Goal: Use online tool/utility: Utilize a website feature to perform a specific function

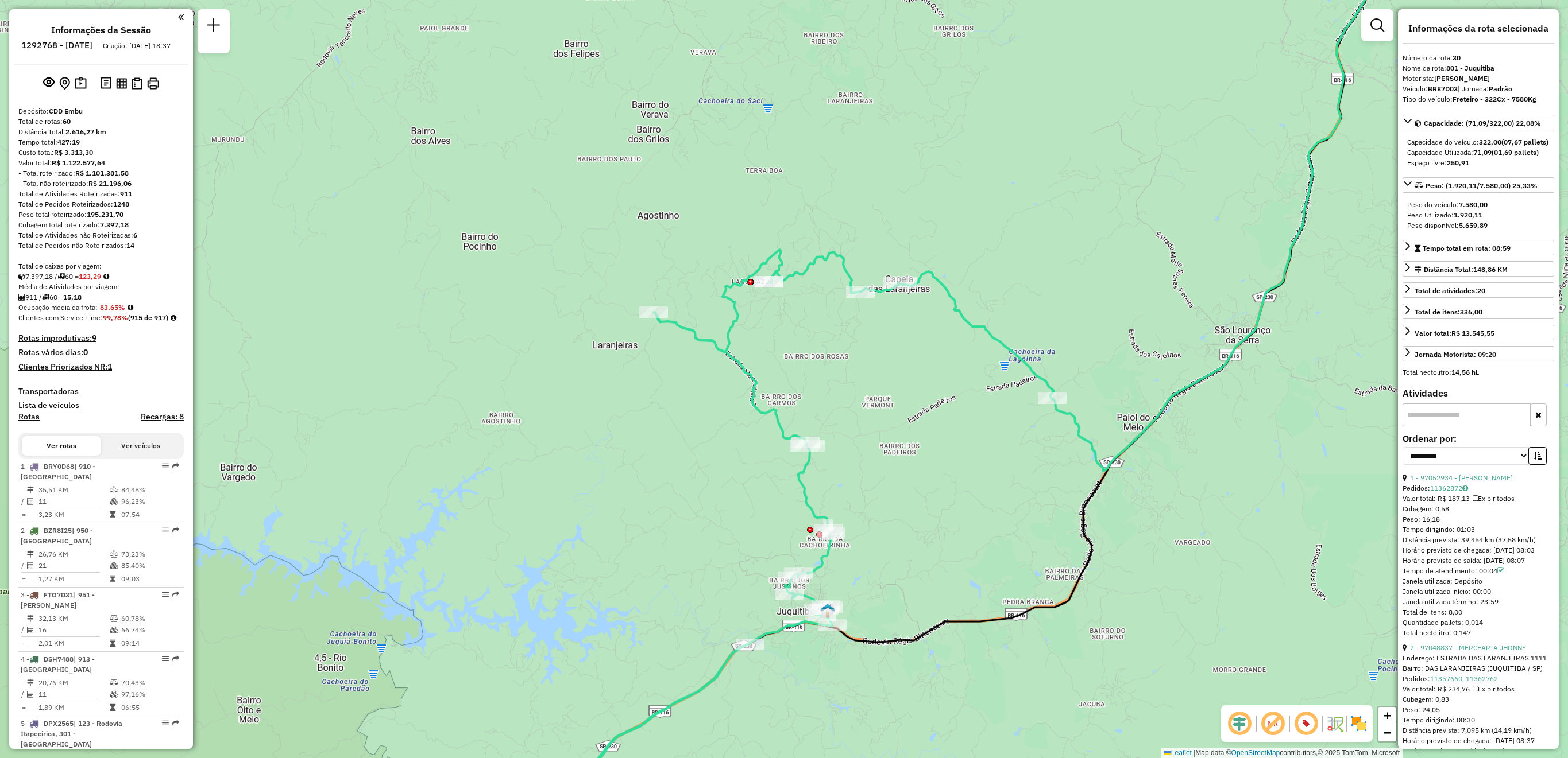
select select "**********"
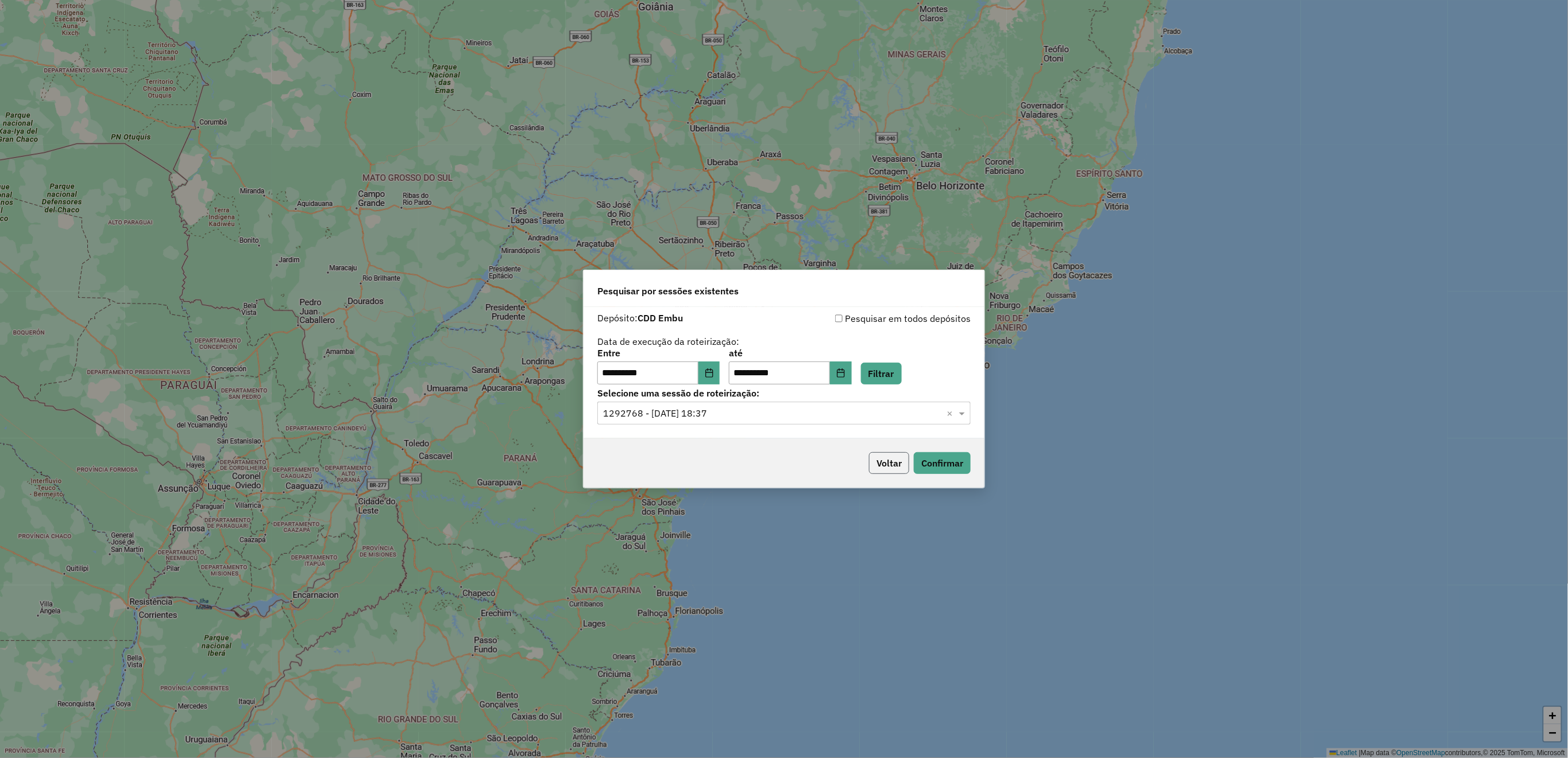
click at [890, 464] on button "Voltar" at bounding box center [889, 464] width 40 height 22
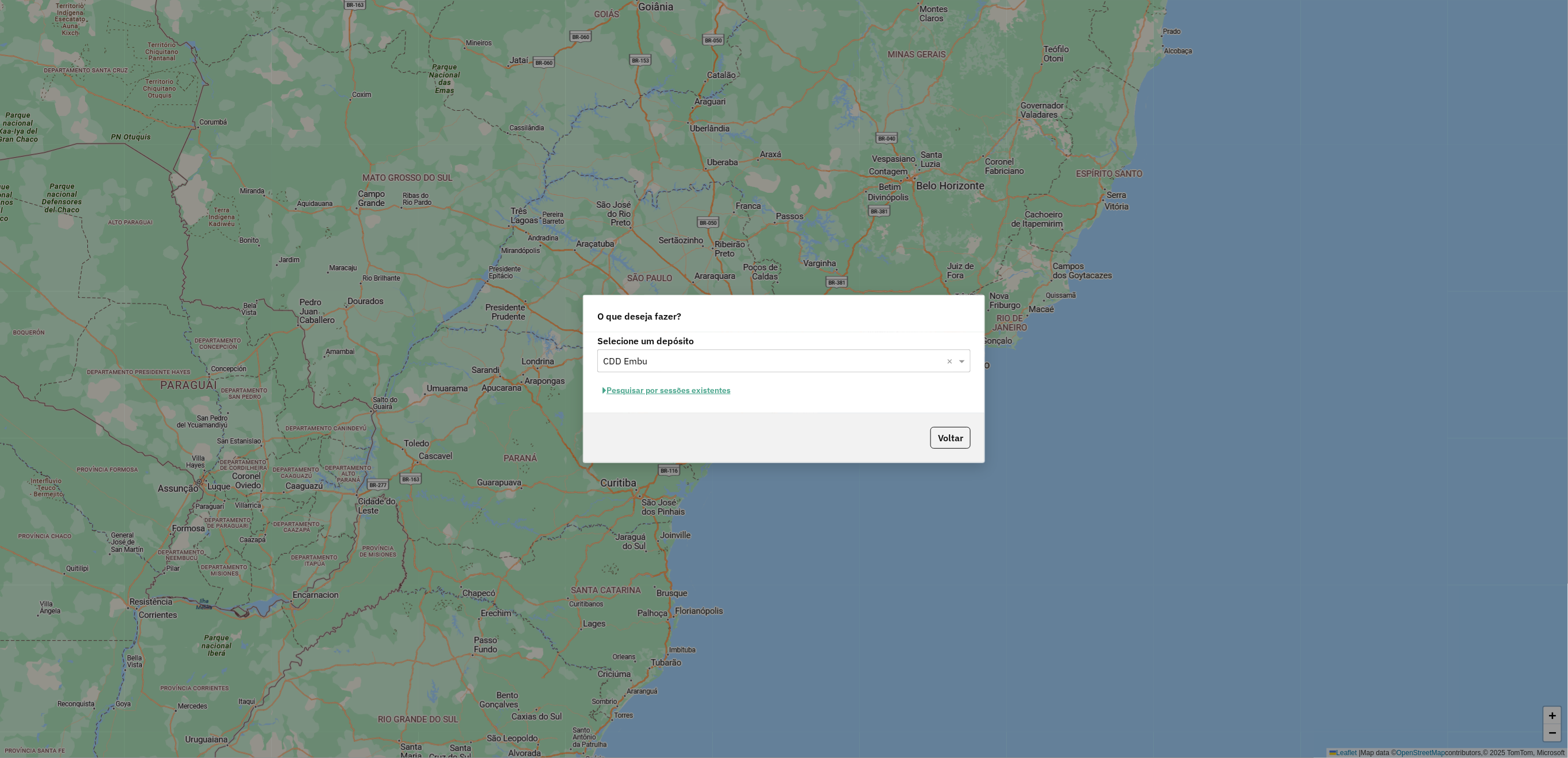
click at [956, 449] on p-footer "Voltar" at bounding box center [948, 438] width 45 height 22
click at [959, 428] on button "Voltar" at bounding box center [951, 438] width 40 height 22
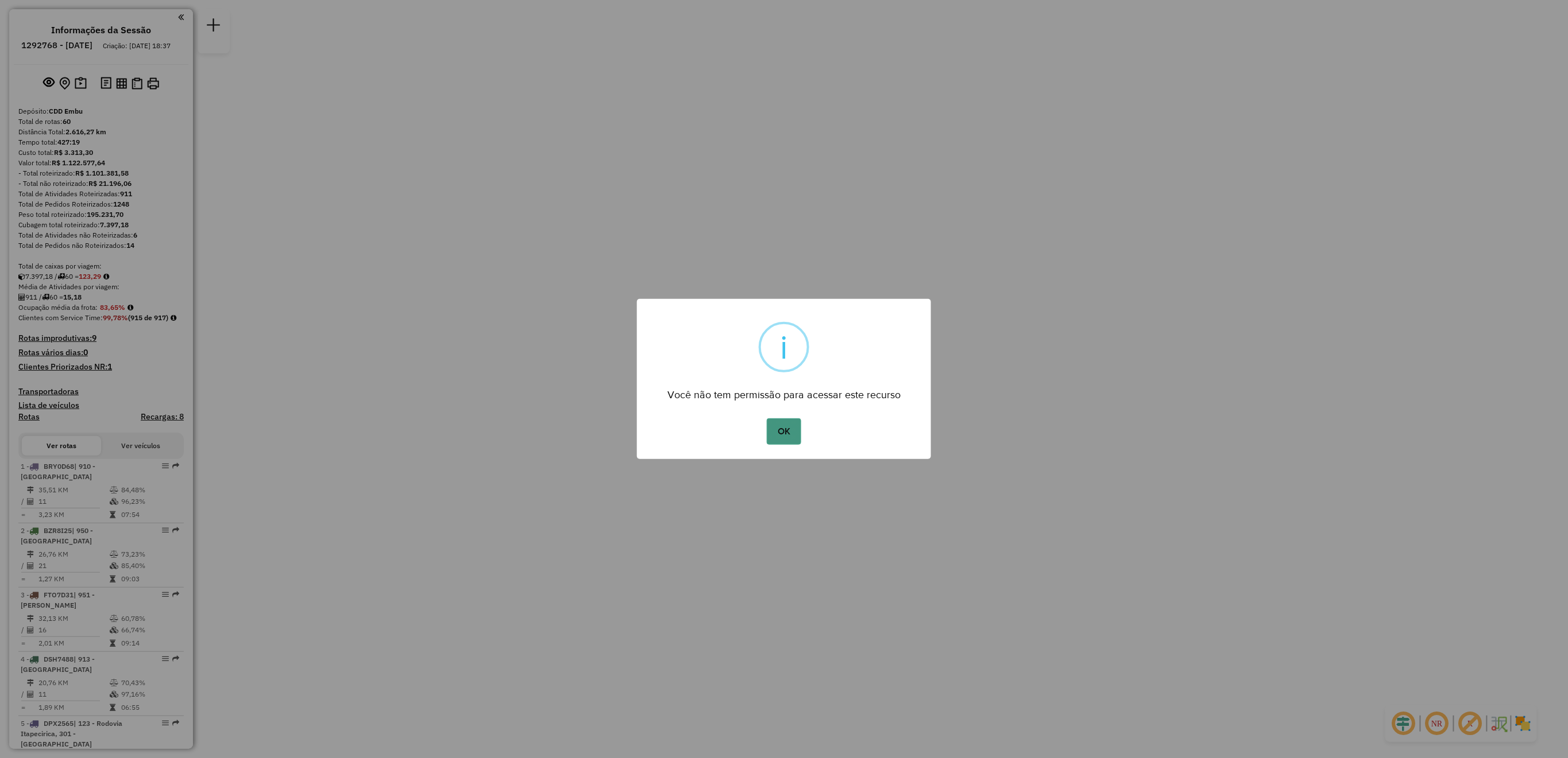
click at [788, 428] on button "OK" at bounding box center [784, 431] width 34 height 26
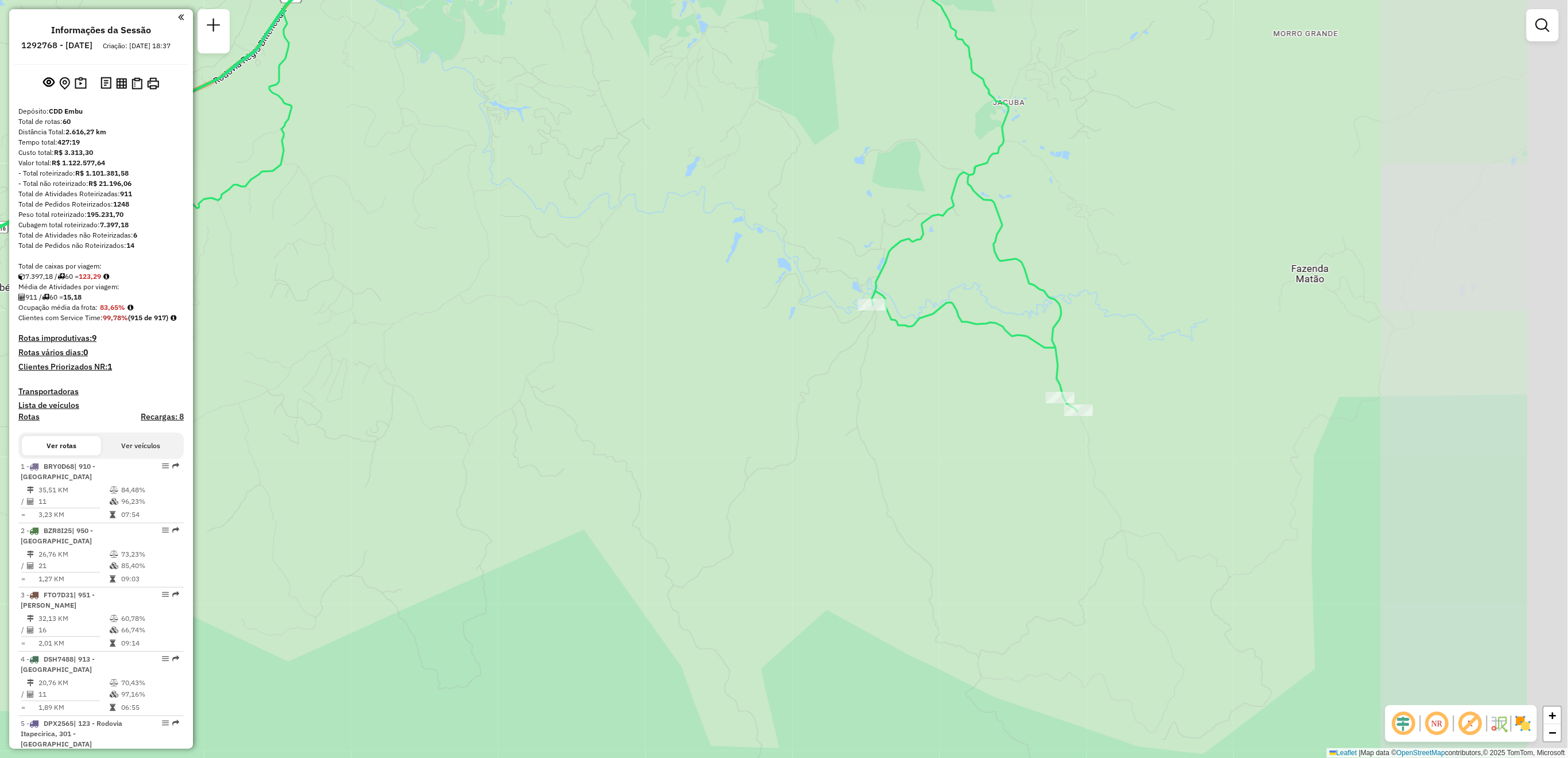
drag, startPoint x: 1260, startPoint y: 336, endPoint x: 1049, endPoint y: 341, distance: 211.1
click at [1049, 341] on icon at bounding box center [516, 170] width 1122 height 483
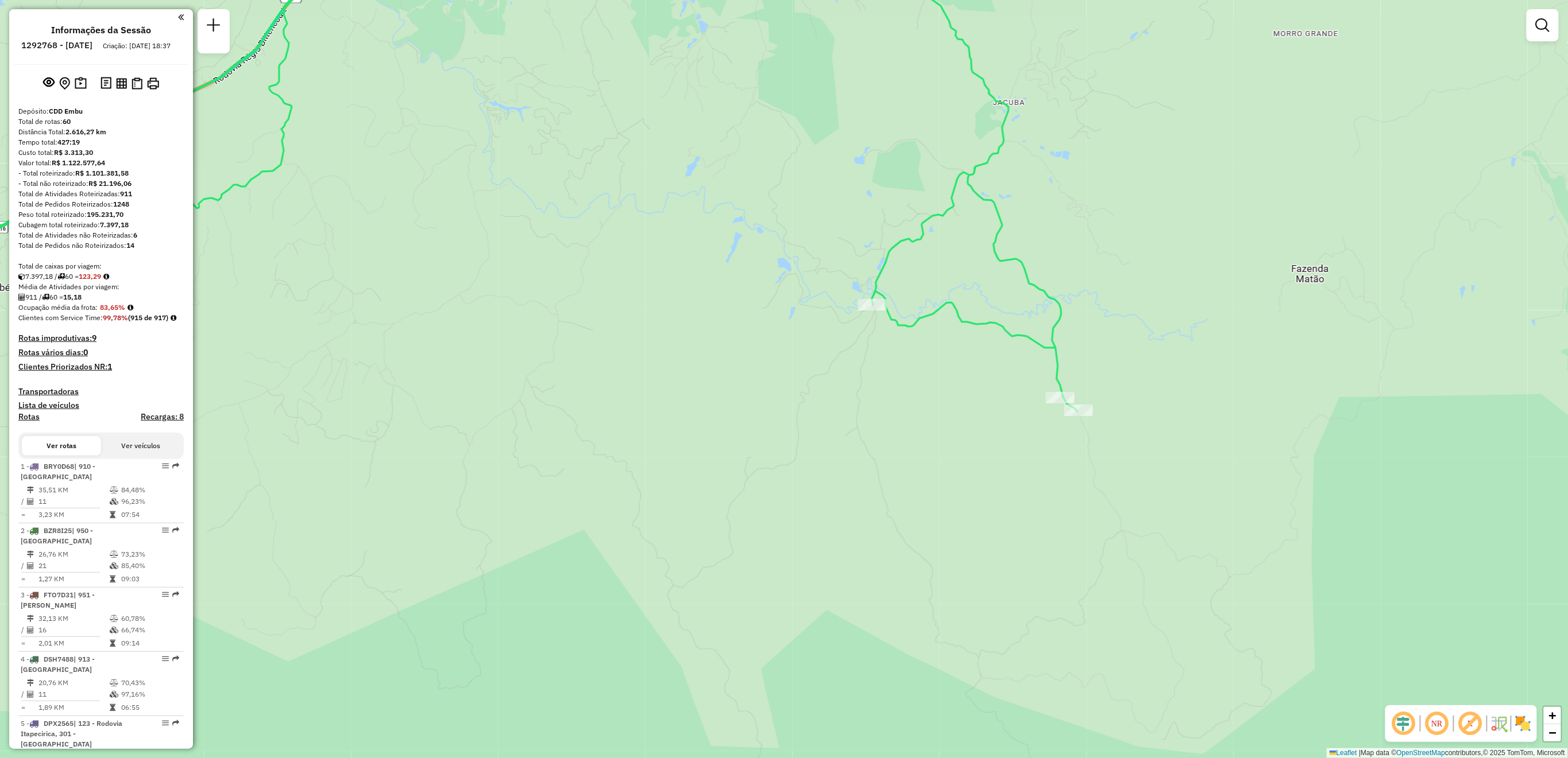
click at [1447, 733] on em at bounding box center [1437, 723] width 27 height 27
drag, startPoint x: 1472, startPoint y: 717, endPoint x: 1209, endPoint y: 485, distance: 350.7
click at [1473, 717] on em at bounding box center [1470, 723] width 27 height 27
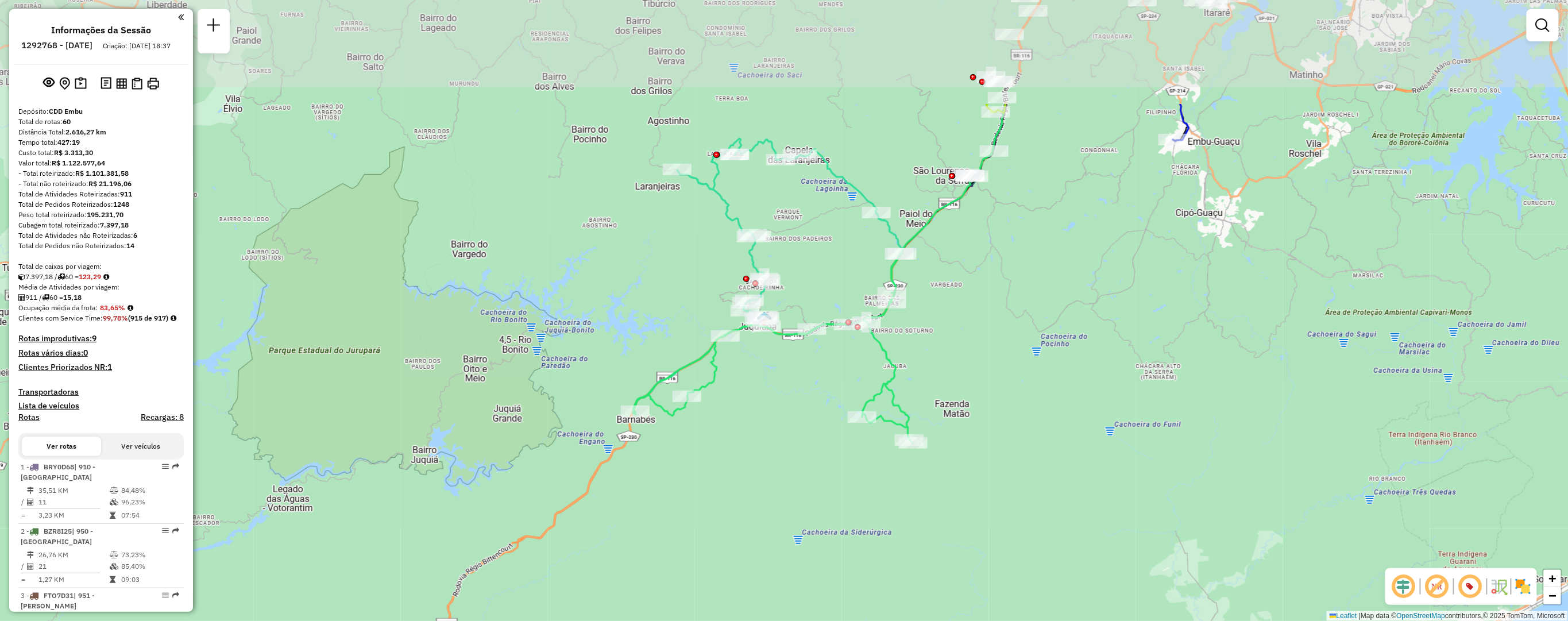
drag, startPoint x: 953, startPoint y: 284, endPoint x: 901, endPoint y: 392, distance: 119.9
click at [901, 392] on div "Janela de atendimento Grade de atendimento Capacidade Transportadoras Veículos …" at bounding box center [784, 310] width 1568 height 621
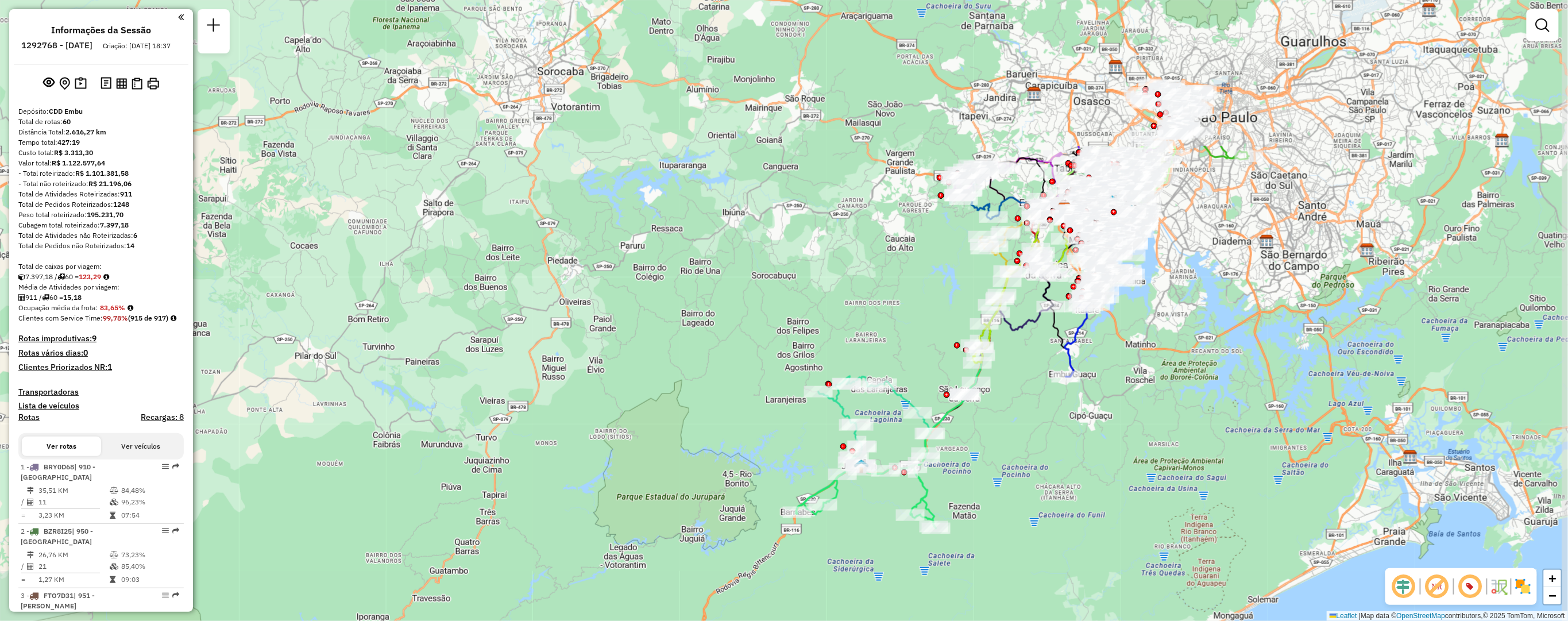
drag, startPoint x: 1288, startPoint y: 166, endPoint x: 1171, endPoint y: 373, distance: 237.8
click at [1171, 373] on div "Janela de atendimento Grade de atendimento Capacidade Transportadoras Veículos …" at bounding box center [784, 310] width 1568 height 621
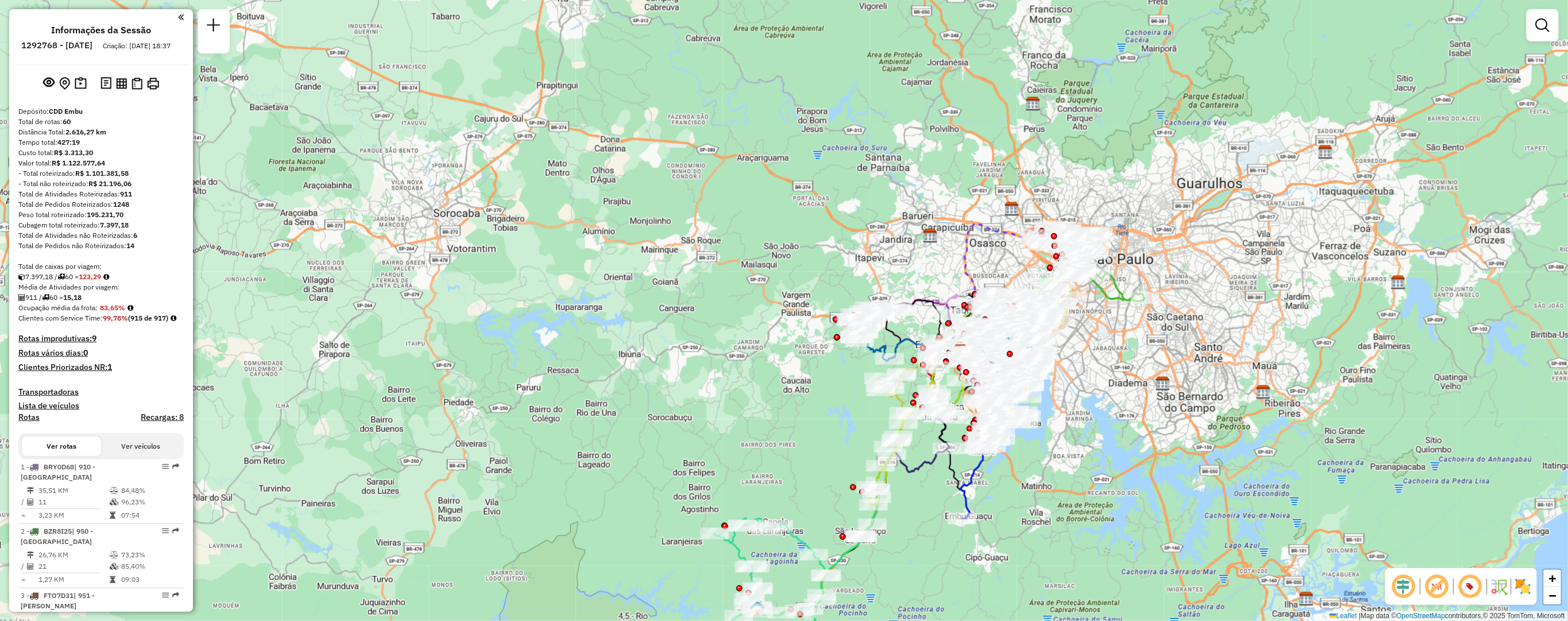
drag, startPoint x: 646, startPoint y: 66, endPoint x: 542, endPoint y: 208, distance: 176.0
click at [542, 208] on div "Janela de atendimento Grade de atendimento Capacidade Transportadoras Veículos …" at bounding box center [784, 310] width 1568 height 621
